Goal: Check status: Check status

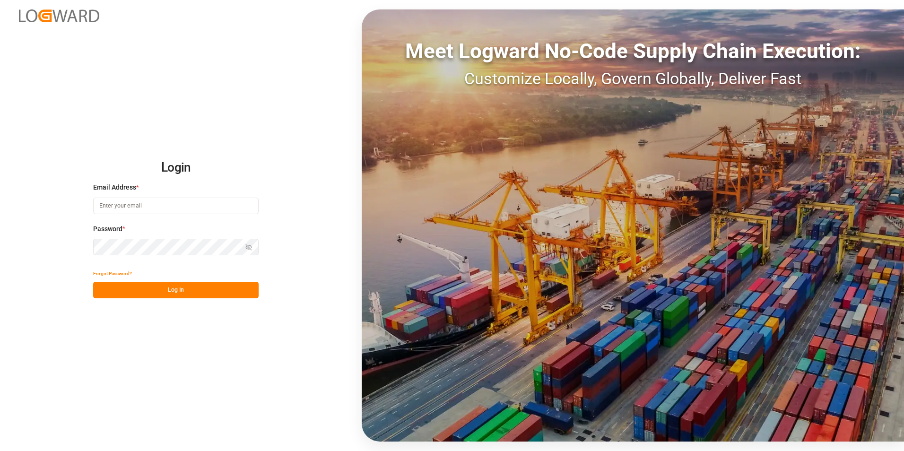
type input "[PERSON_NAME][EMAIL_ADDRESS][PERSON_NAME][DOMAIN_NAME]"
click at [196, 292] on button "Log In" at bounding box center [176, 290] width 166 height 17
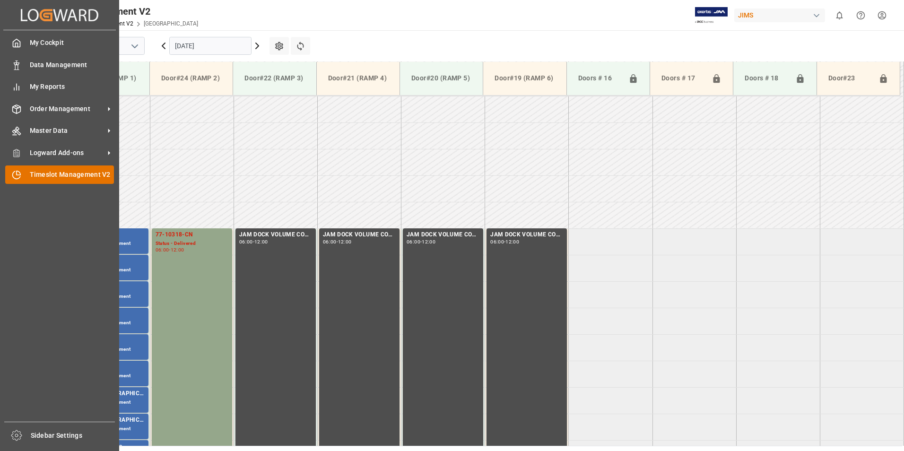
scroll to position [365, 0]
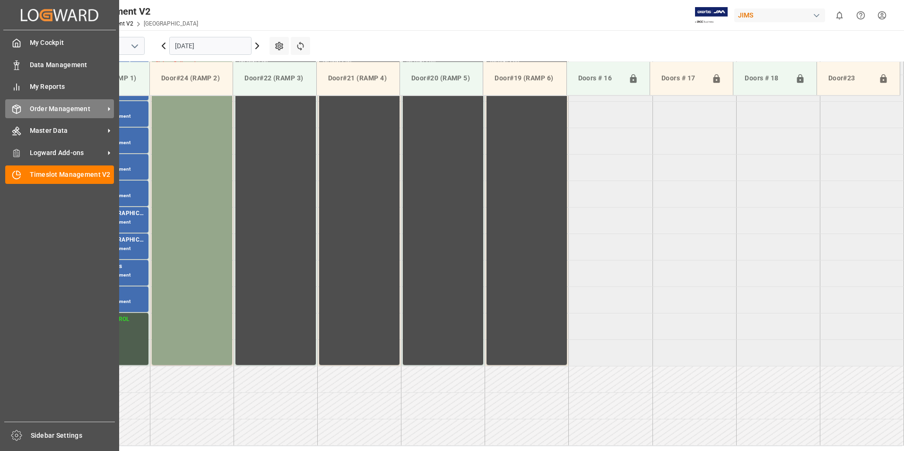
click at [57, 110] on span "Order Management" at bounding box center [67, 109] width 75 height 10
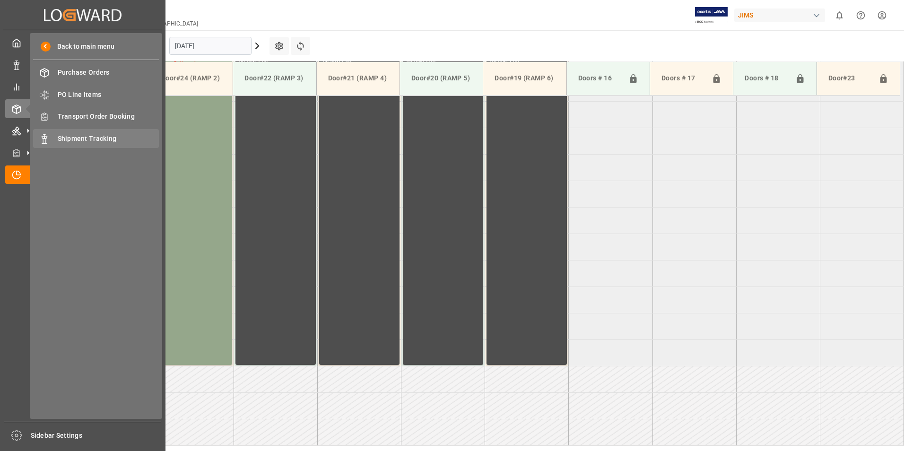
click at [107, 138] on span "Shipment Tracking" at bounding box center [109, 139] width 102 height 10
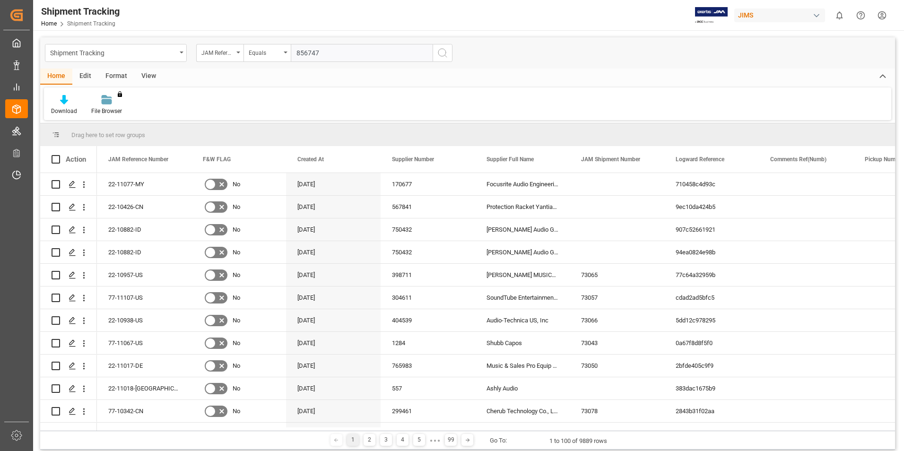
type input "856747"
click at [438, 53] on icon "search button" at bounding box center [442, 52] width 11 height 11
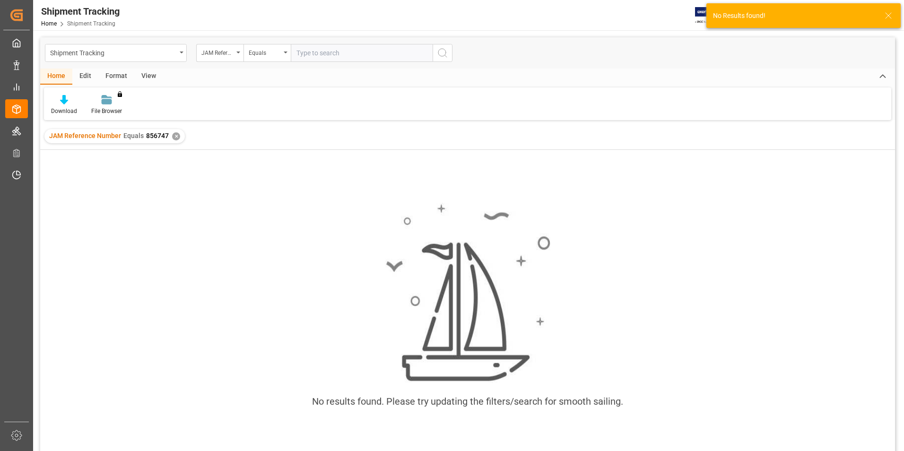
click at [177, 139] on div "✕" at bounding box center [176, 136] width 8 height 8
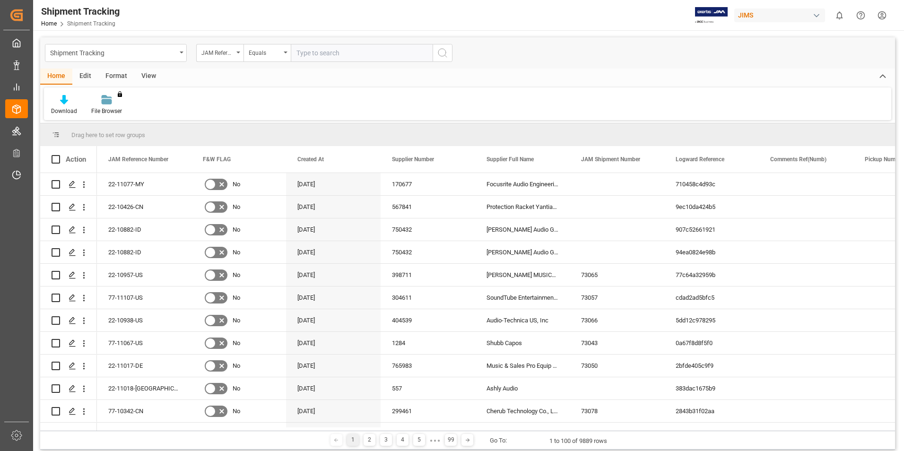
click at [314, 56] on input "text" at bounding box center [362, 53] width 142 height 18
paste input "77-10962-TW"
type input "77-10962-TW"
click at [443, 54] on icon "search button" at bounding box center [442, 52] width 11 height 11
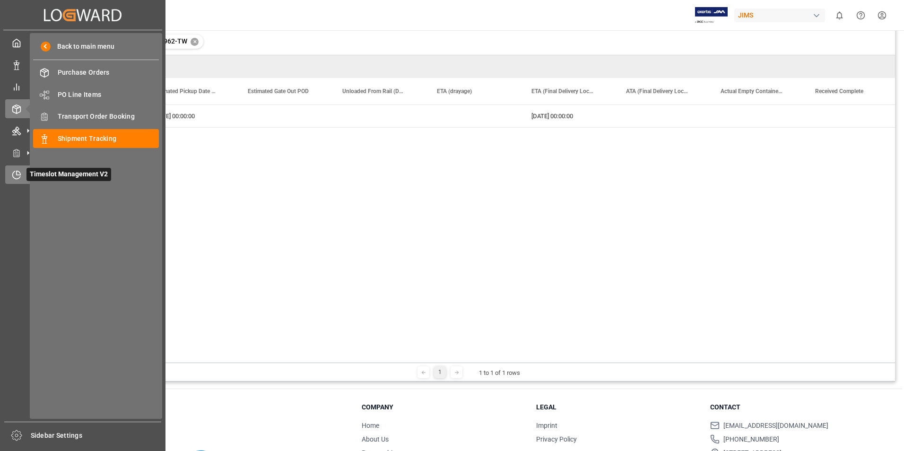
click at [54, 175] on span "Timeslot Management V2" at bounding box center [68, 174] width 85 height 13
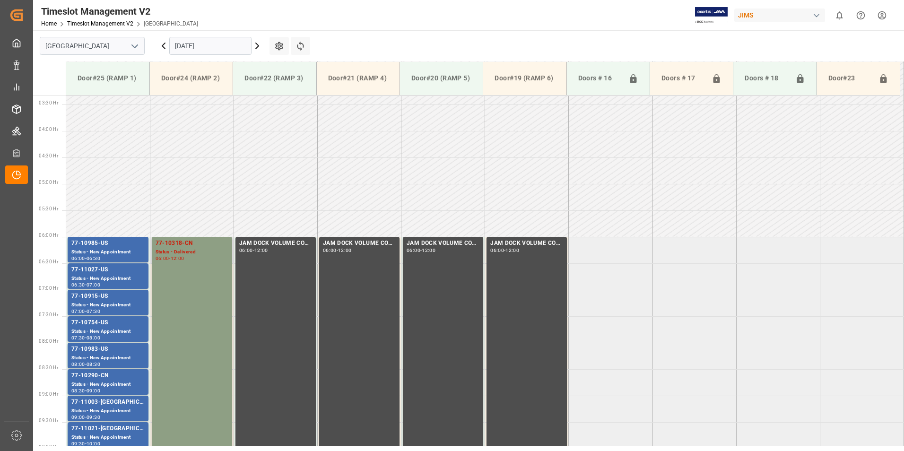
scroll to position [176, 0]
click at [108, 248] on div "77-10985-US" at bounding box center [107, 243] width 73 height 9
click at [102, 277] on div "Status - New Appointment" at bounding box center [107, 279] width 73 height 8
click at [106, 299] on div "77-10915-US" at bounding box center [107, 296] width 73 height 9
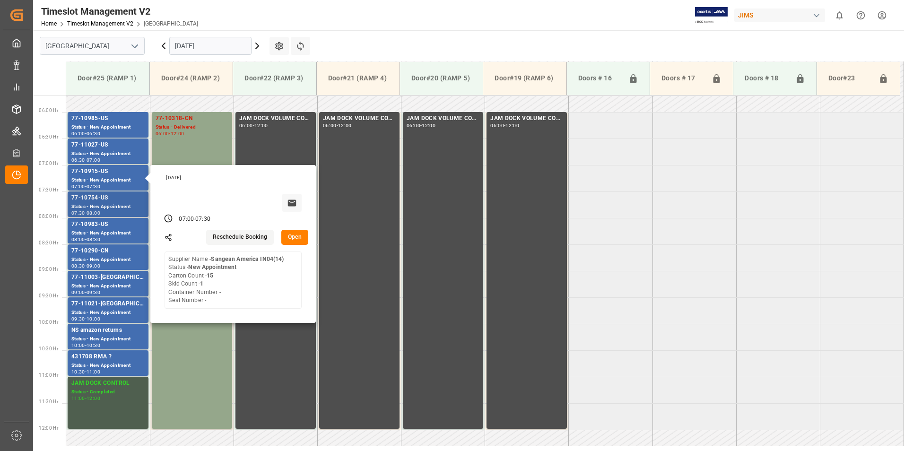
scroll to position [318, 0]
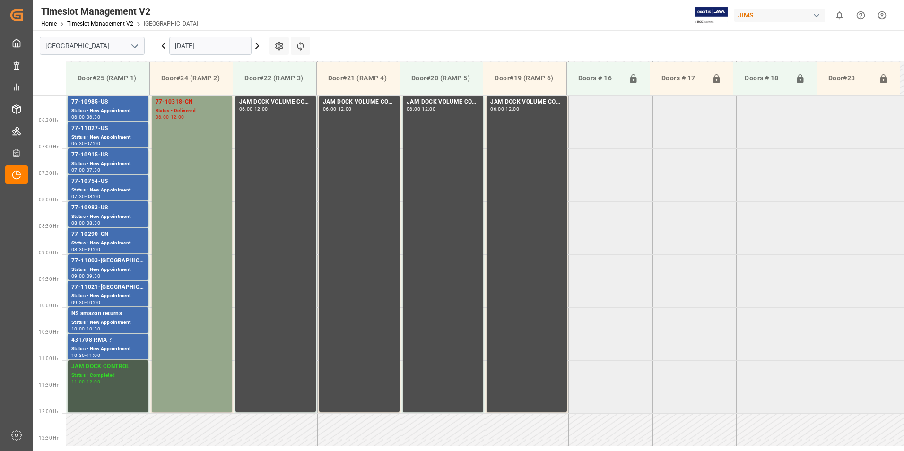
click at [98, 183] on div "77-10754-US" at bounding box center [107, 181] width 73 height 9
click at [103, 209] on div "77-10983-US" at bounding box center [107, 207] width 73 height 9
click at [103, 234] on div "77-10290-CN" at bounding box center [107, 234] width 73 height 9
click at [102, 262] on div "77-11003-[GEOGRAPHIC_DATA]" at bounding box center [107, 260] width 73 height 9
click at [107, 284] on div "77-11021-[GEOGRAPHIC_DATA]" at bounding box center [107, 287] width 73 height 9
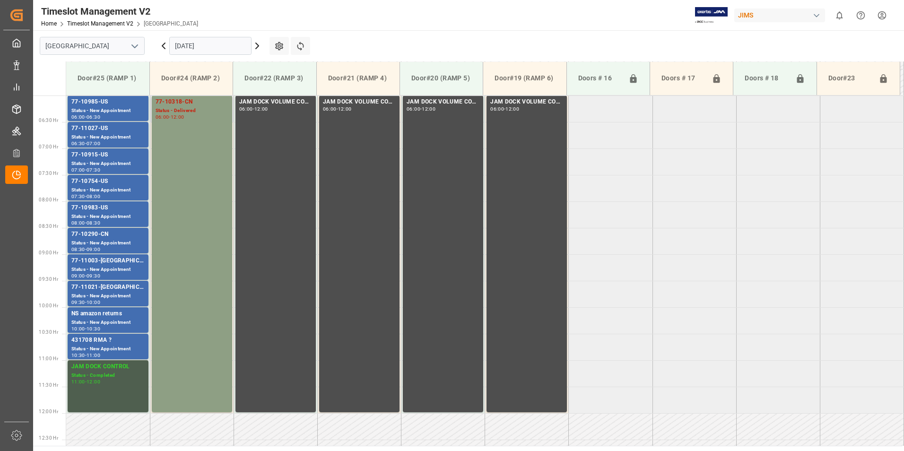
click at [174, 106] on div "77-10318-CN" at bounding box center [192, 101] width 73 height 9
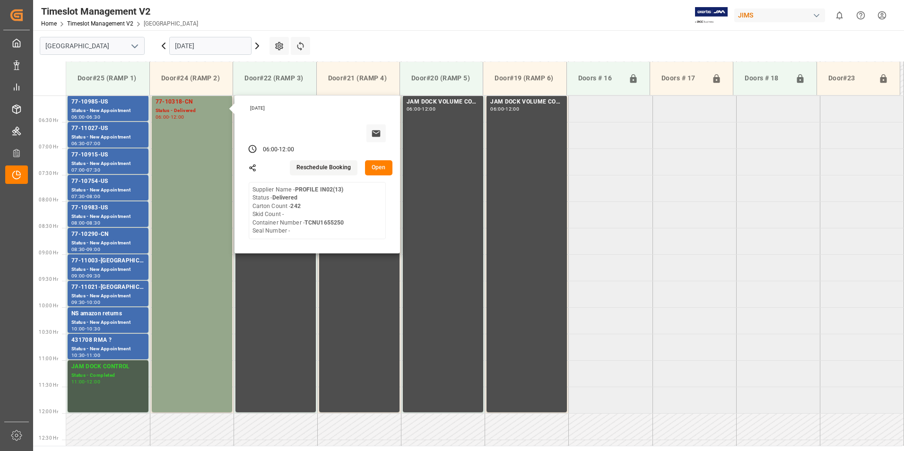
scroll to position [271, 0]
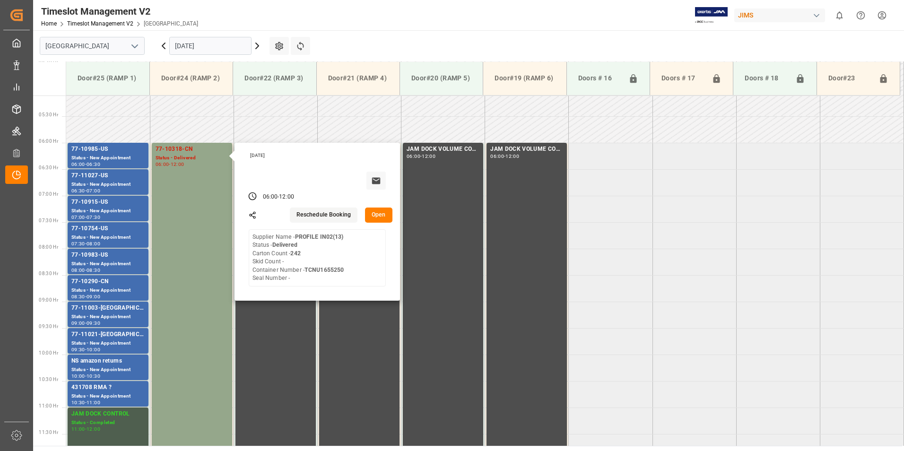
click at [196, 47] on input "[DATE]" at bounding box center [210, 46] width 82 height 18
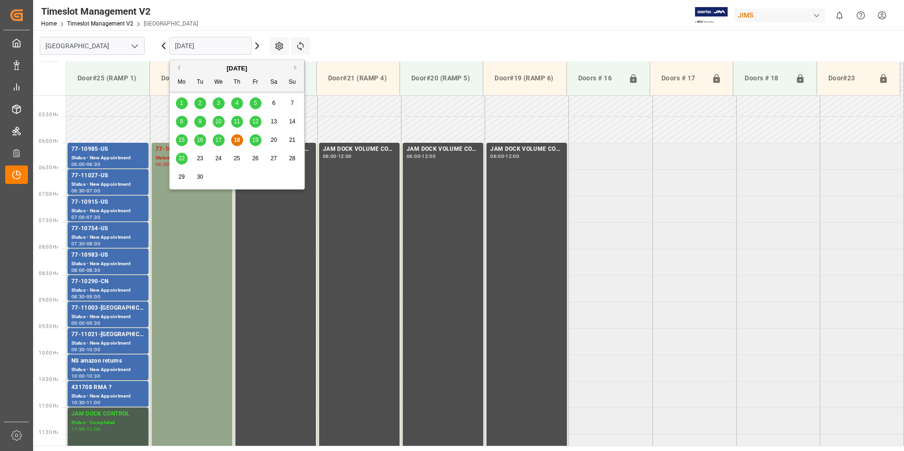
click at [254, 141] on span "19" at bounding box center [255, 140] width 6 height 7
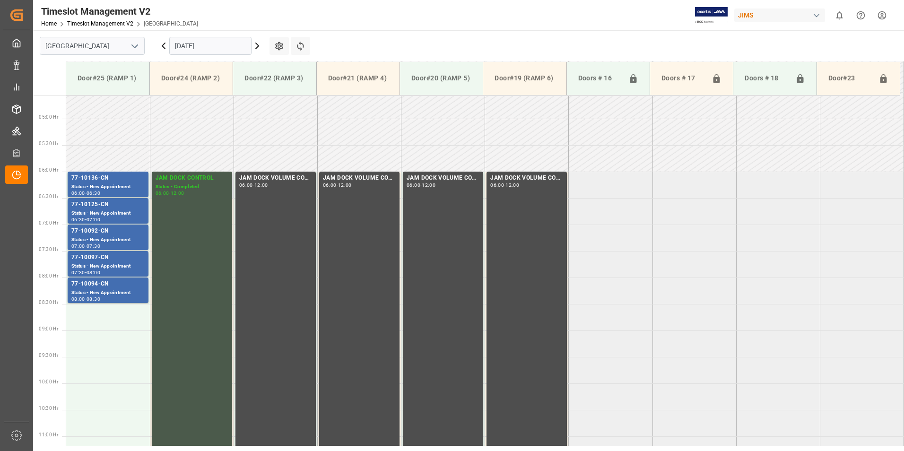
scroll to position [223, 0]
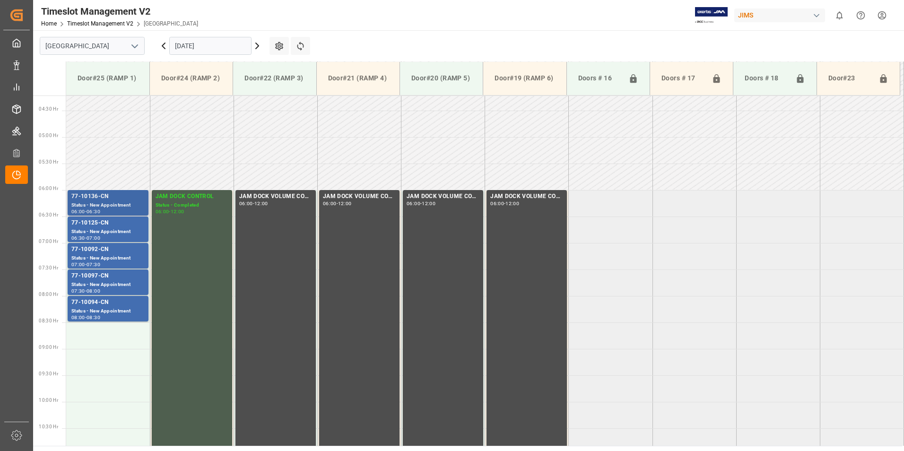
click at [89, 200] on div "77-10136-CN" at bounding box center [107, 196] width 73 height 9
click at [104, 233] on div "Status - New Appointment" at bounding box center [107, 232] width 73 height 8
click at [102, 254] on div "77-10092-CN" at bounding box center [107, 249] width 73 height 9
click at [103, 280] on div "77-10097-CN" at bounding box center [107, 276] width 73 height 9
click at [100, 305] on div "77-10094-CN" at bounding box center [107, 302] width 73 height 9
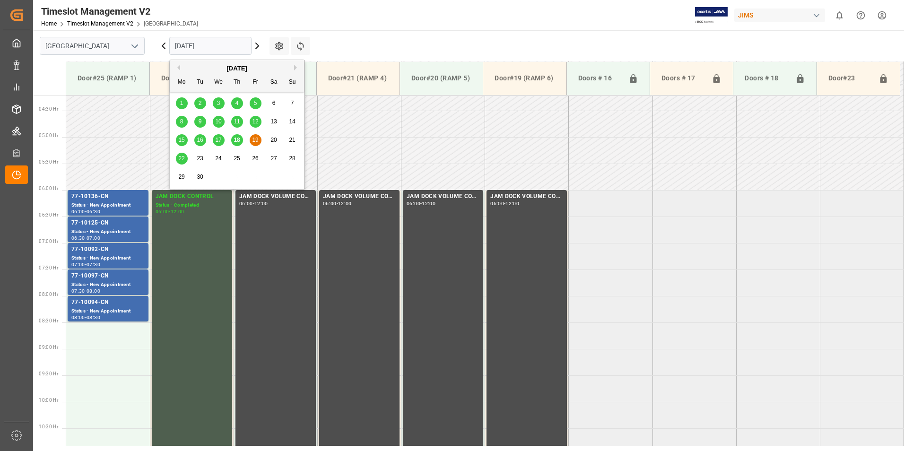
click at [204, 44] on input "[DATE]" at bounding box center [210, 46] width 82 height 18
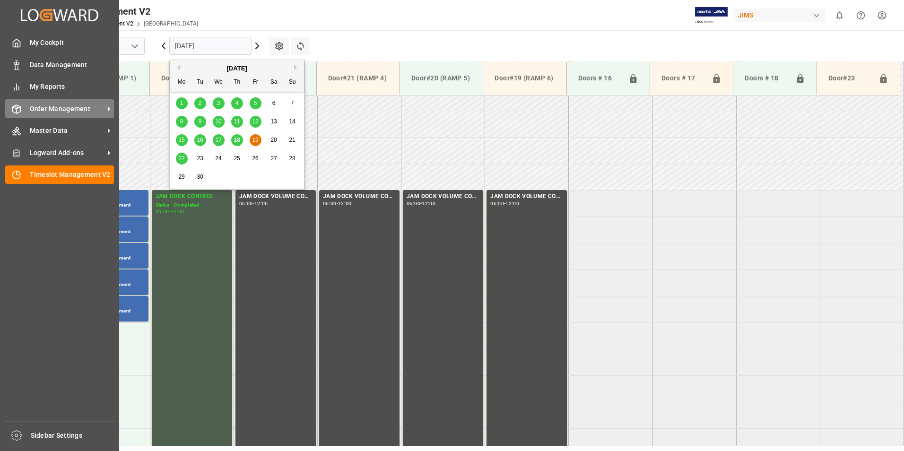
click at [53, 110] on span "Order Management" at bounding box center [67, 109] width 75 height 10
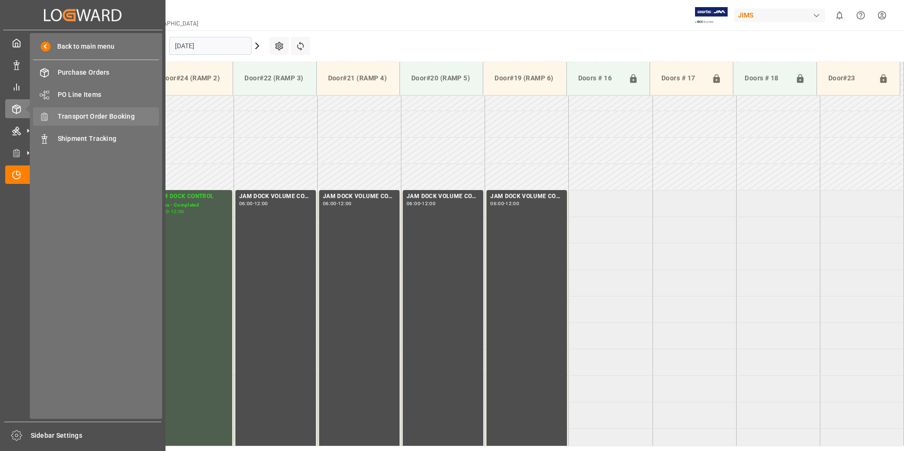
click at [115, 115] on span "Transport Order Booking" at bounding box center [109, 117] width 102 height 10
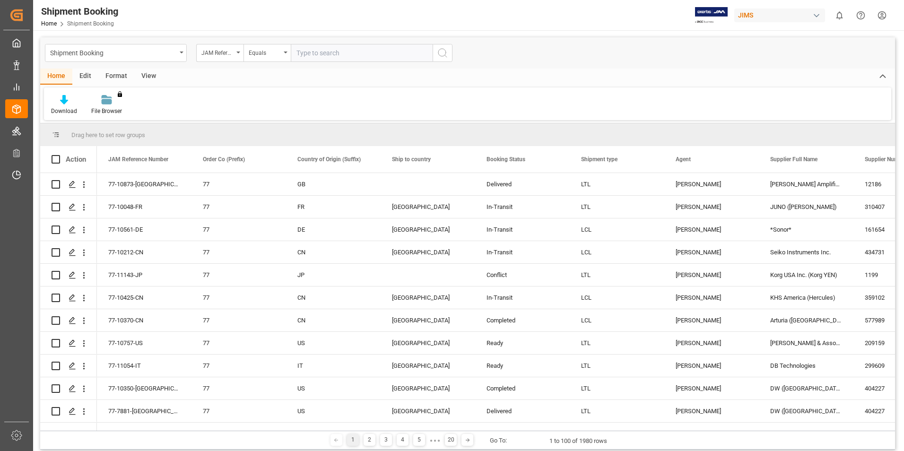
click at [308, 53] on input "text" at bounding box center [362, 53] width 142 height 18
type input "77-10318-cn"
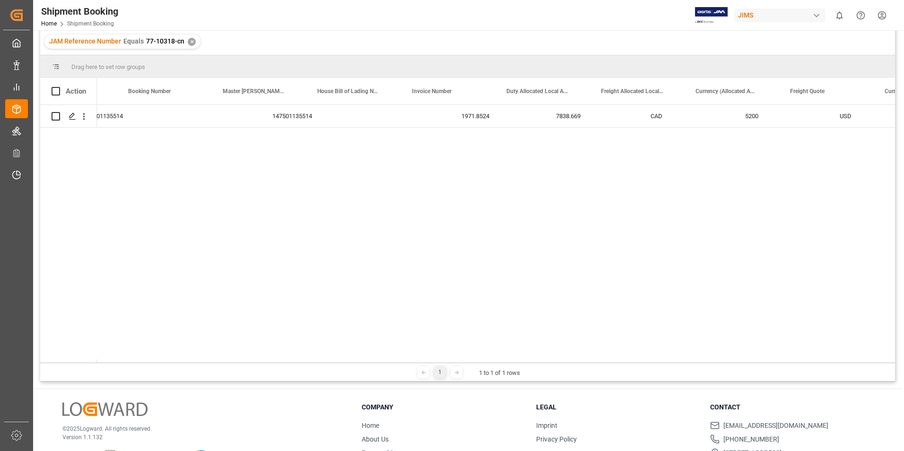
scroll to position [0, 1559]
